Goal: Task Accomplishment & Management: Manage account settings

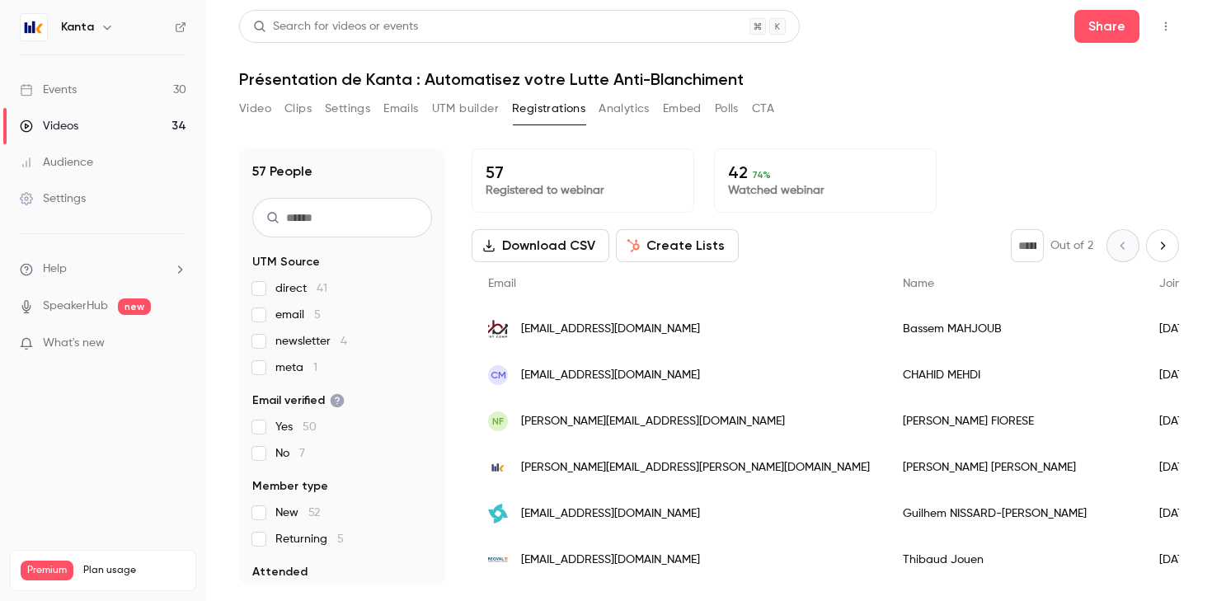
click at [90, 100] on link "Events 30" at bounding box center [103, 90] width 206 height 36
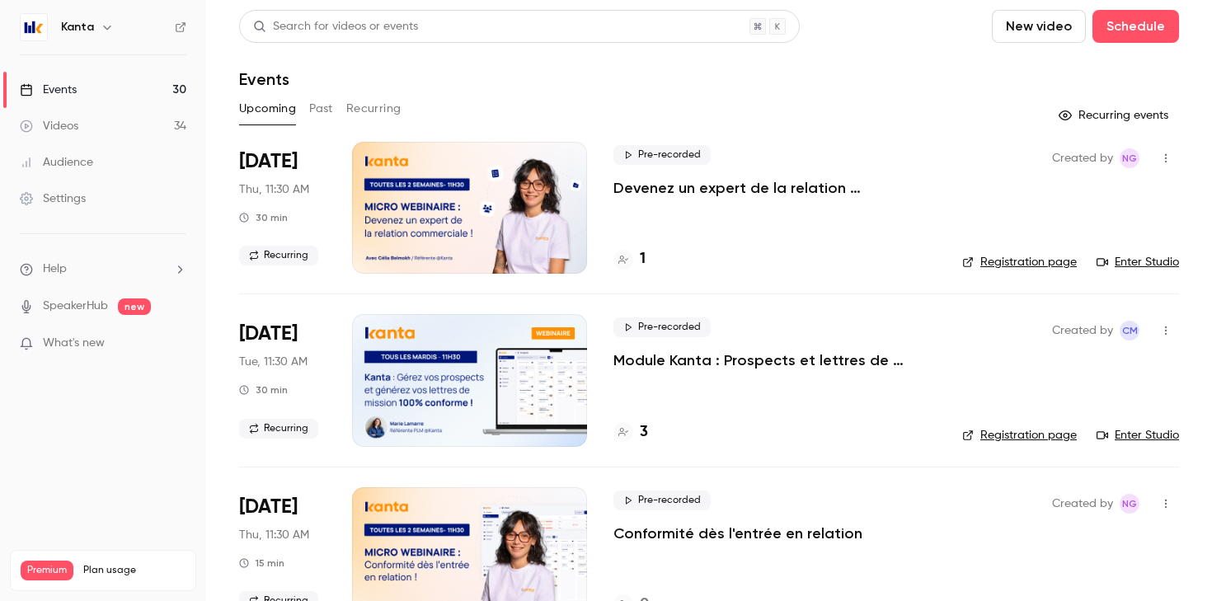
click at [370, 106] on button "Recurring" at bounding box center [373, 109] width 55 height 26
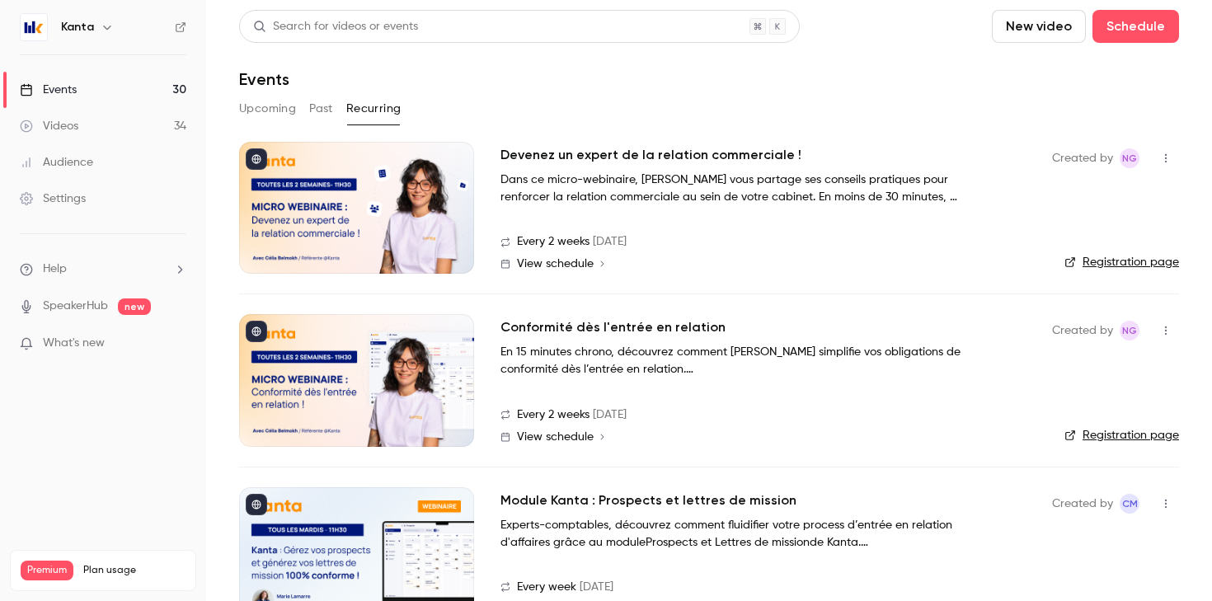
click at [391, 406] on div at bounding box center [356, 380] width 235 height 132
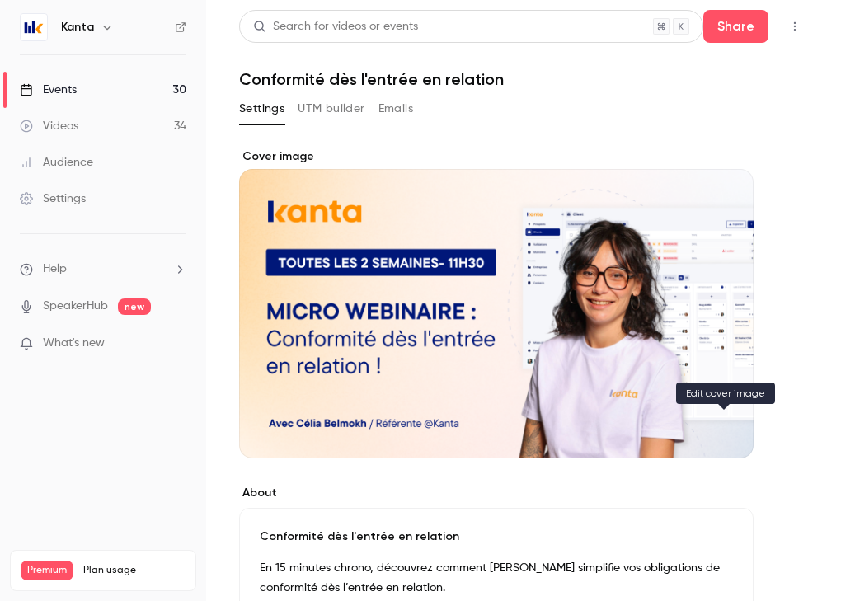
click at [727, 439] on button "Cover image" at bounding box center [723, 428] width 33 height 33
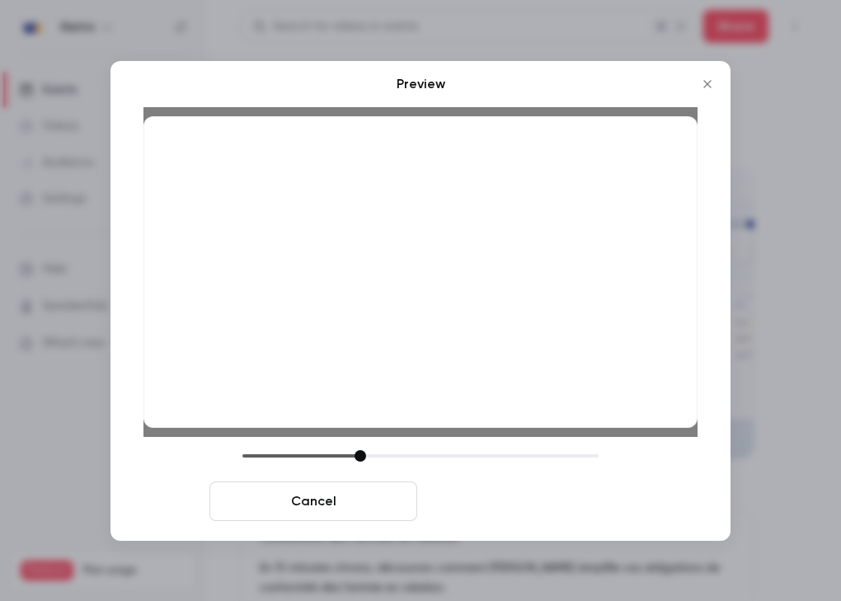
click at [598, 513] on button "Save cover" at bounding box center [528, 501] width 208 height 40
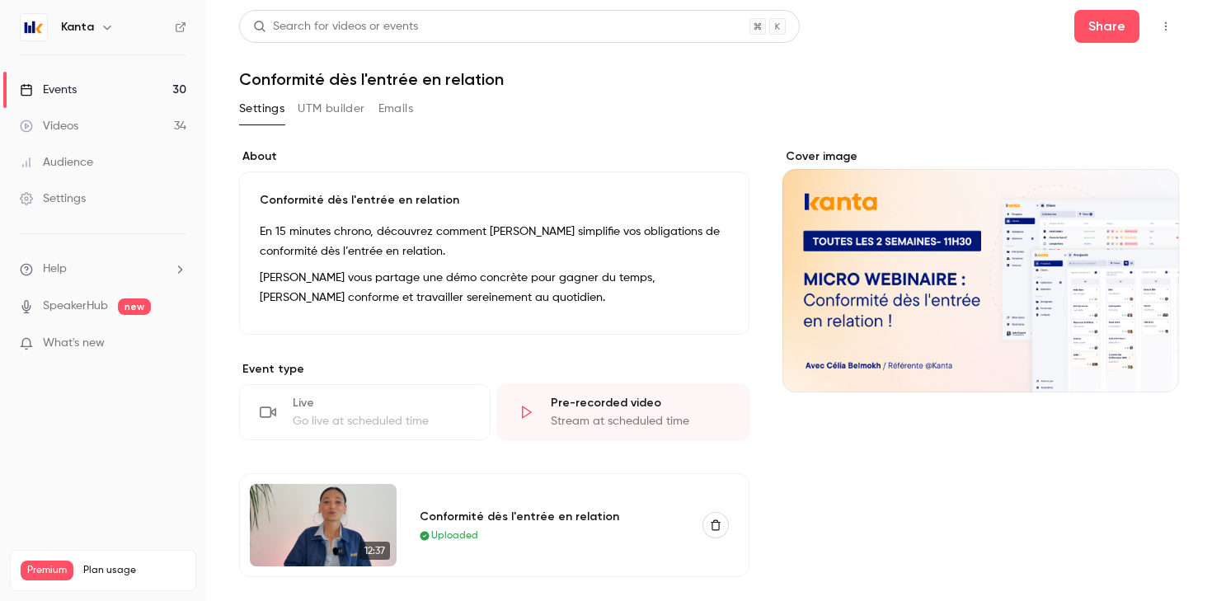
click at [143, 85] on link "Events 30" at bounding box center [103, 90] width 206 height 36
